Goal: Find specific page/section: Find specific page/section

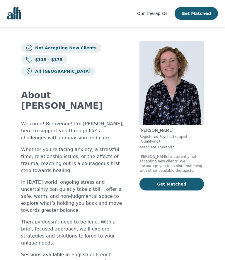
click at [161, 13] on span "Our Therapists" at bounding box center [152, 13] width 30 height 5
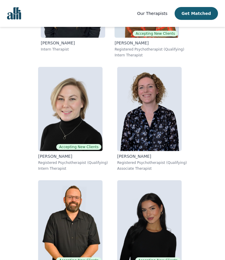
scroll to position [437, 0]
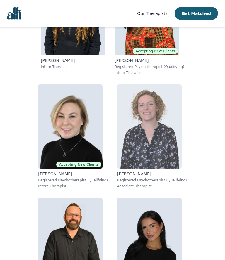
click at [153, 120] on img at bounding box center [149, 127] width 64 height 84
